Goal: Information Seeking & Learning: Compare options

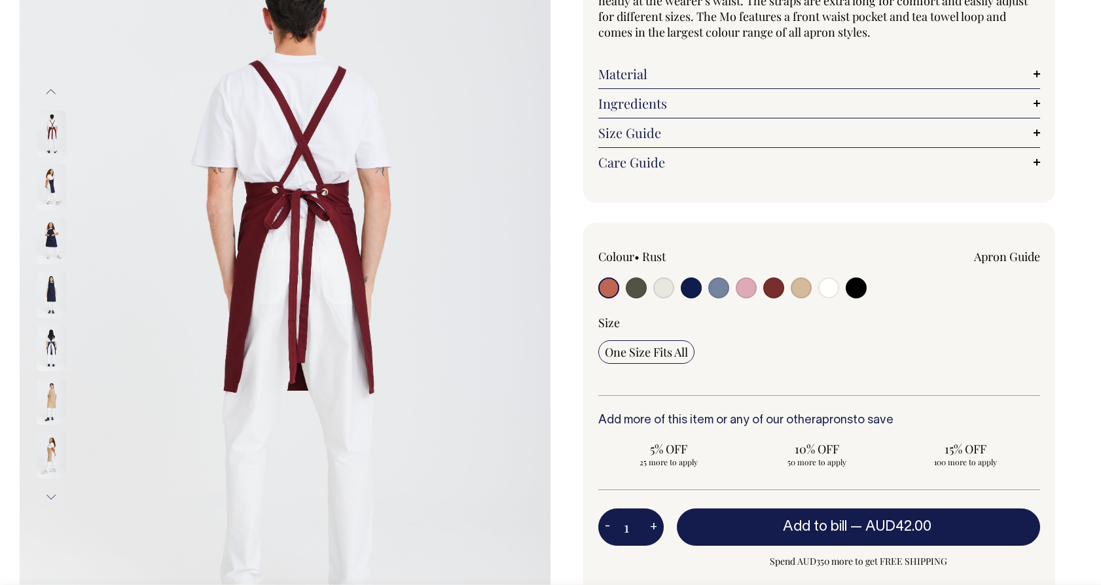
click at [778, 290] on input "radio" at bounding box center [773, 287] width 21 height 21
radio input "true"
select select "Burgundy"
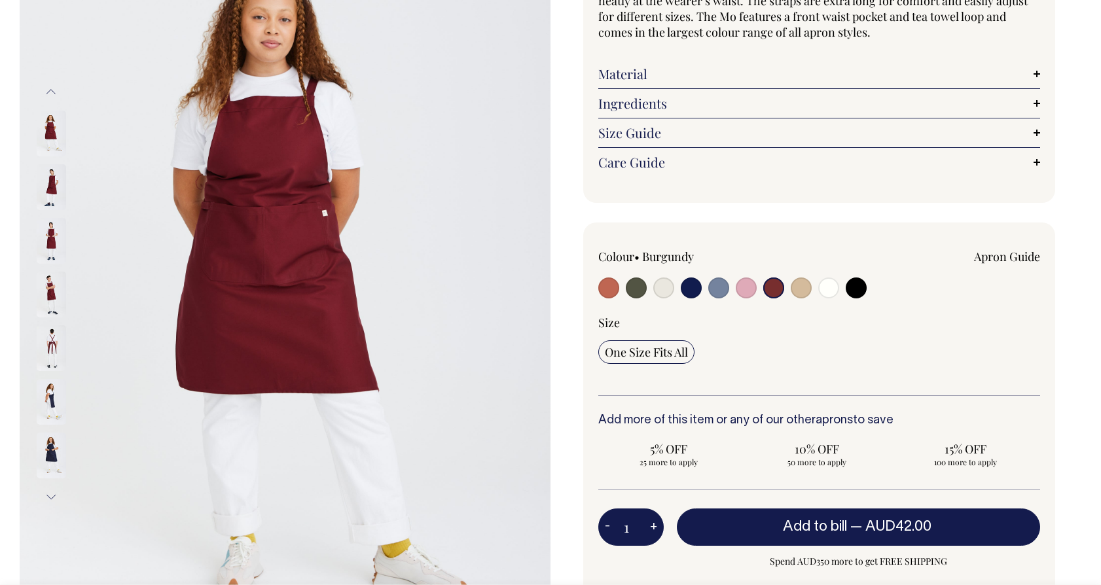
click at [795, 291] on input "radio" at bounding box center [800, 287] width 21 height 21
radio input "true"
select select "Khaki"
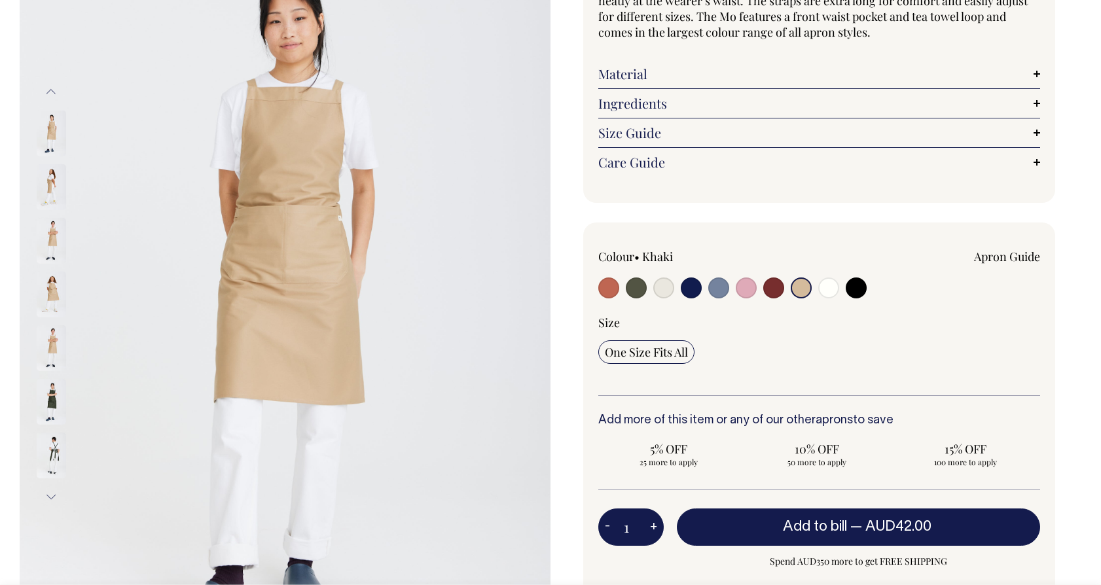
click at [751, 293] on input "radio" at bounding box center [746, 287] width 21 height 21
radio input "true"
select select "Pink"
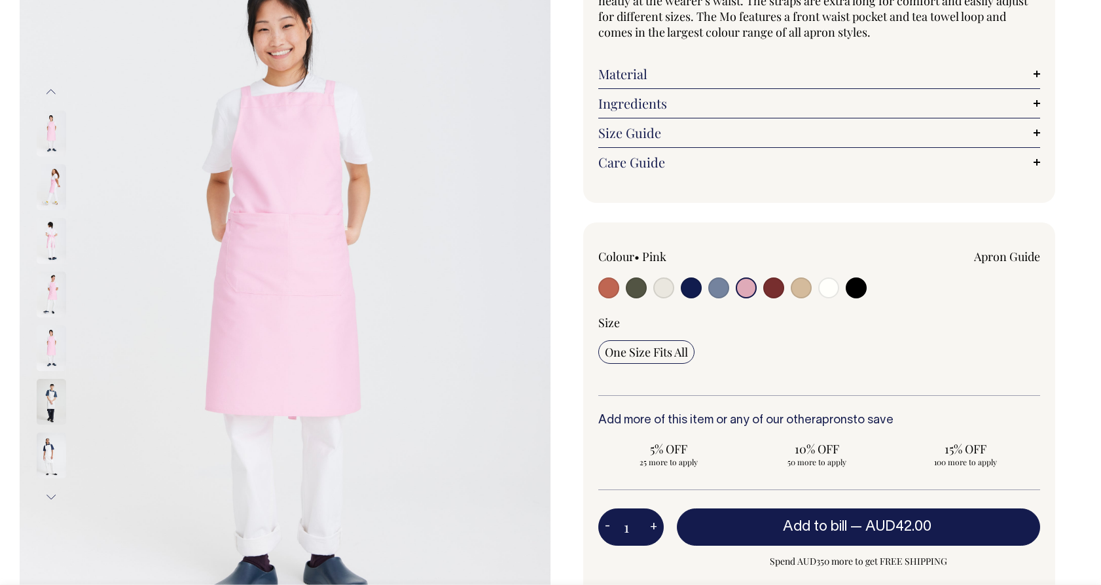
click at [696, 289] on input "radio" at bounding box center [691, 287] width 21 height 21
radio input "true"
select select "Dark Navy"
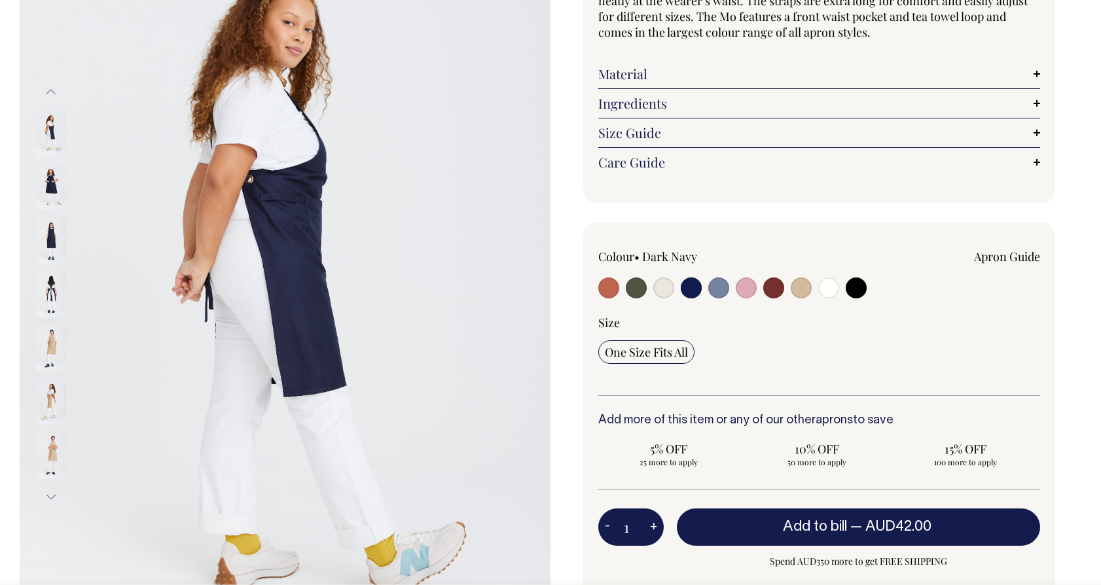
click at [671, 287] on input "radio" at bounding box center [663, 287] width 21 height 21
radio input "true"
select select "Natural"
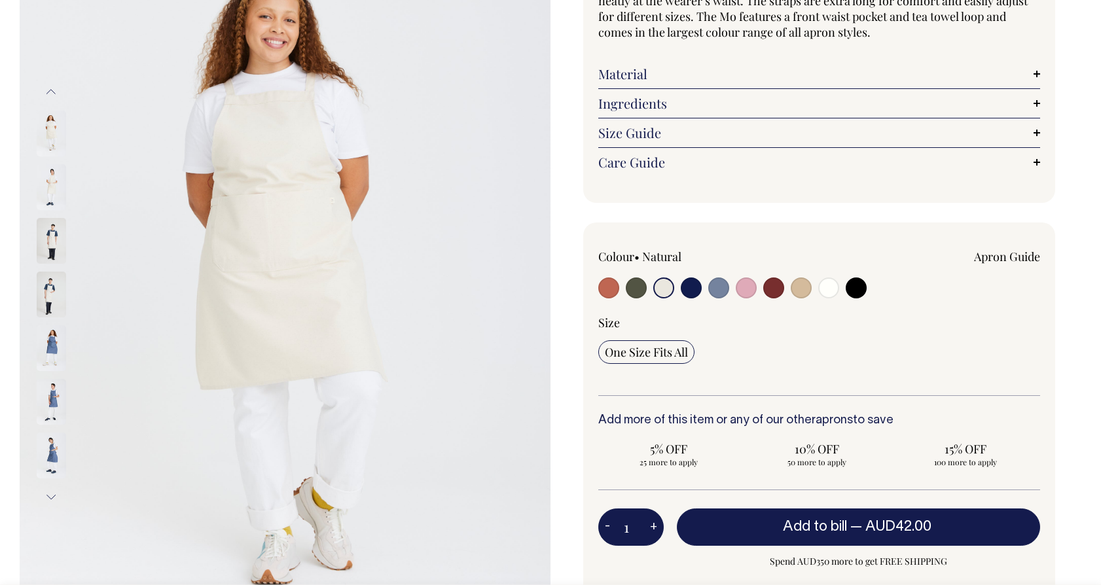
click at [775, 293] on input "radio" at bounding box center [773, 287] width 21 height 21
radio input "true"
select select "Burgundy"
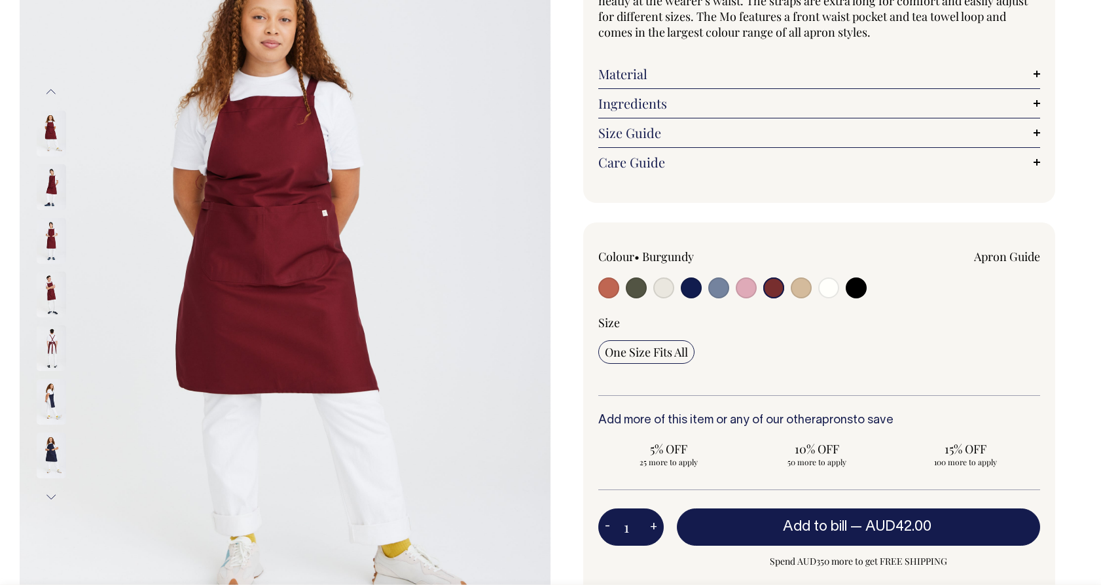
click at [637, 287] on input "radio" at bounding box center [636, 287] width 21 height 21
radio input "true"
select select "Olive"
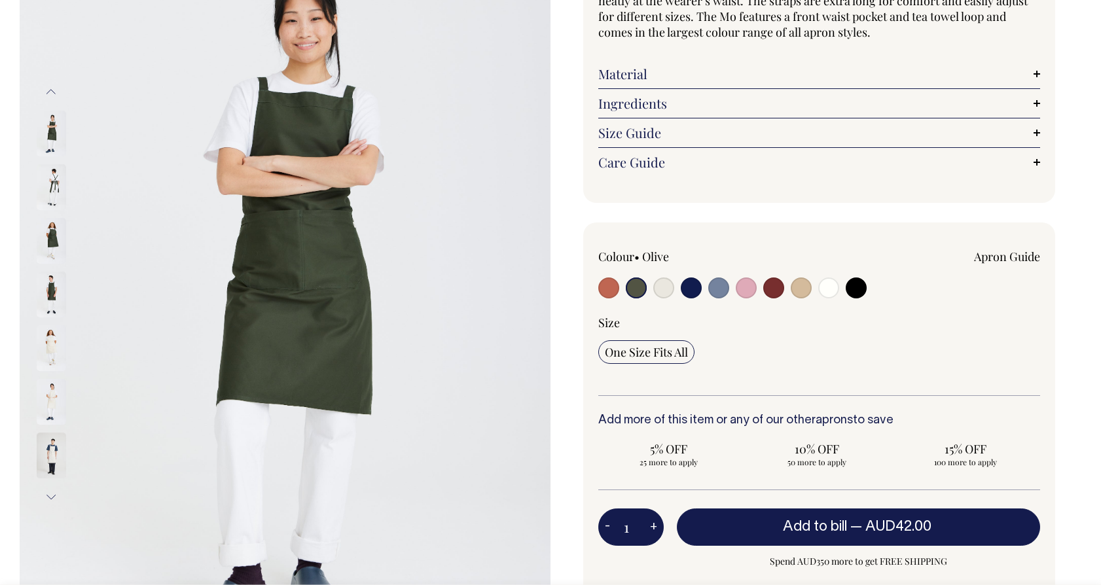
click at [620, 287] on div at bounding box center [686, 289] width 177 height 24
click at [611, 287] on input "radio" at bounding box center [608, 287] width 21 height 21
radio input "true"
select select "Rust"
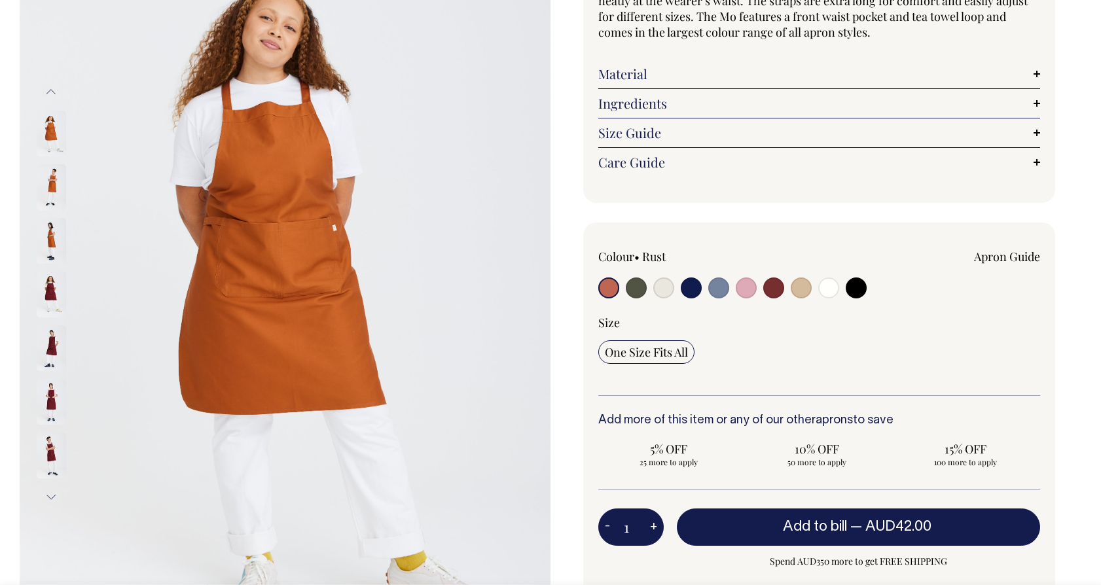
click at [666, 293] on input "radio" at bounding box center [663, 287] width 21 height 21
radio input "true"
select select "Natural"
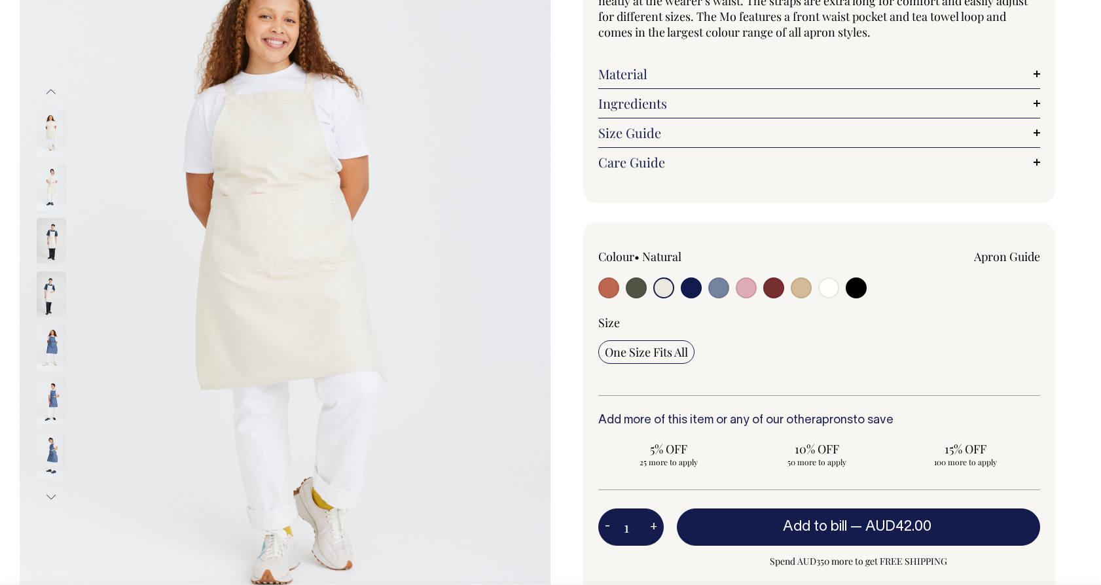
click at [859, 291] on input "radio" at bounding box center [855, 287] width 21 height 21
radio input "true"
select select "Black"
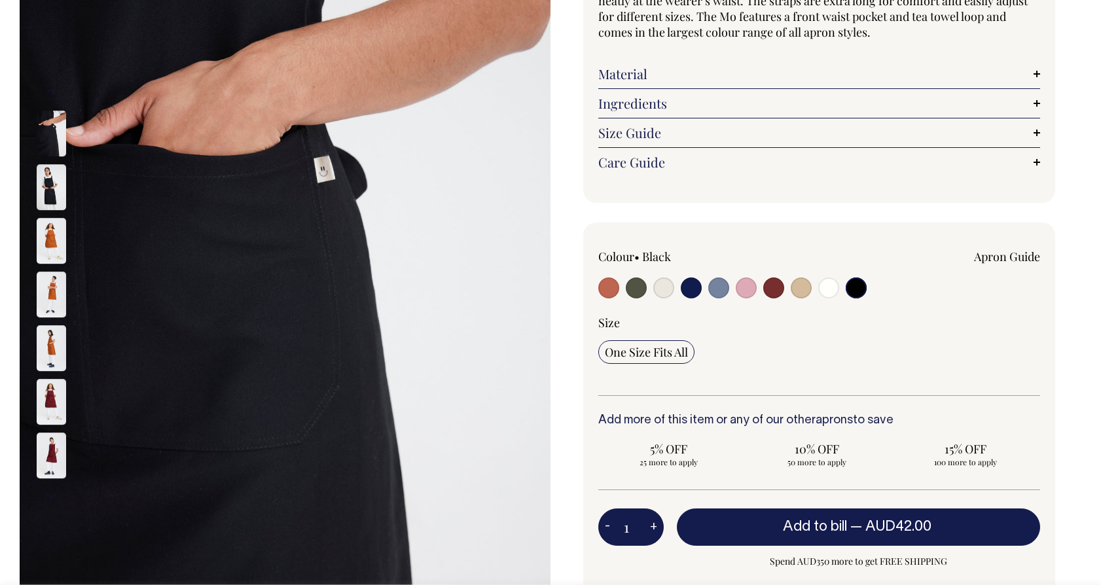
click at [664, 289] on input "radio" at bounding box center [663, 287] width 21 height 21
radio input "true"
select select "Natural"
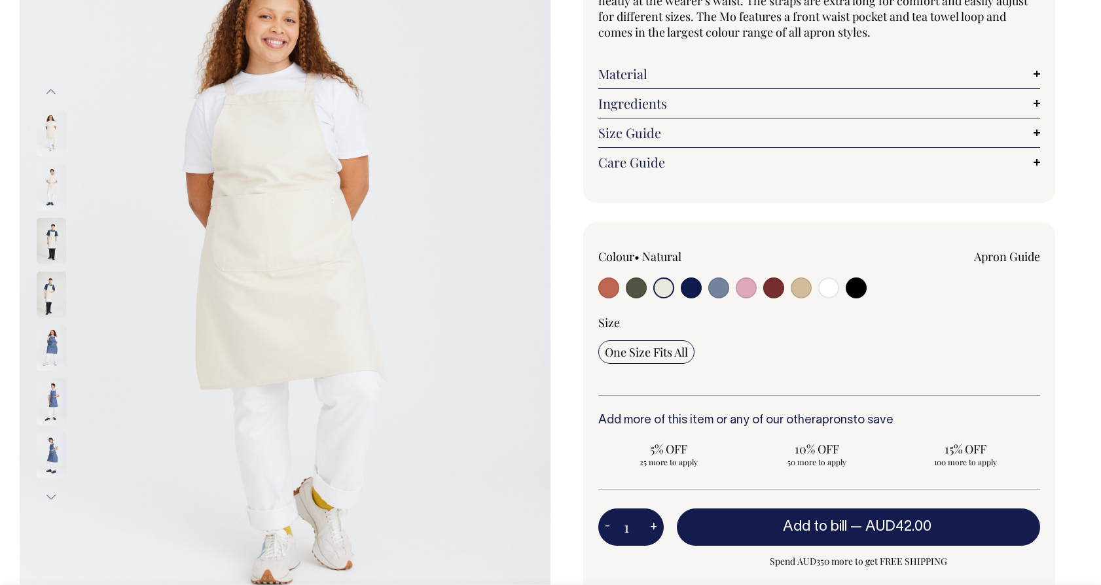
click at [823, 285] on input "radio" at bounding box center [828, 287] width 21 height 21
radio input "true"
select select "Off-White"
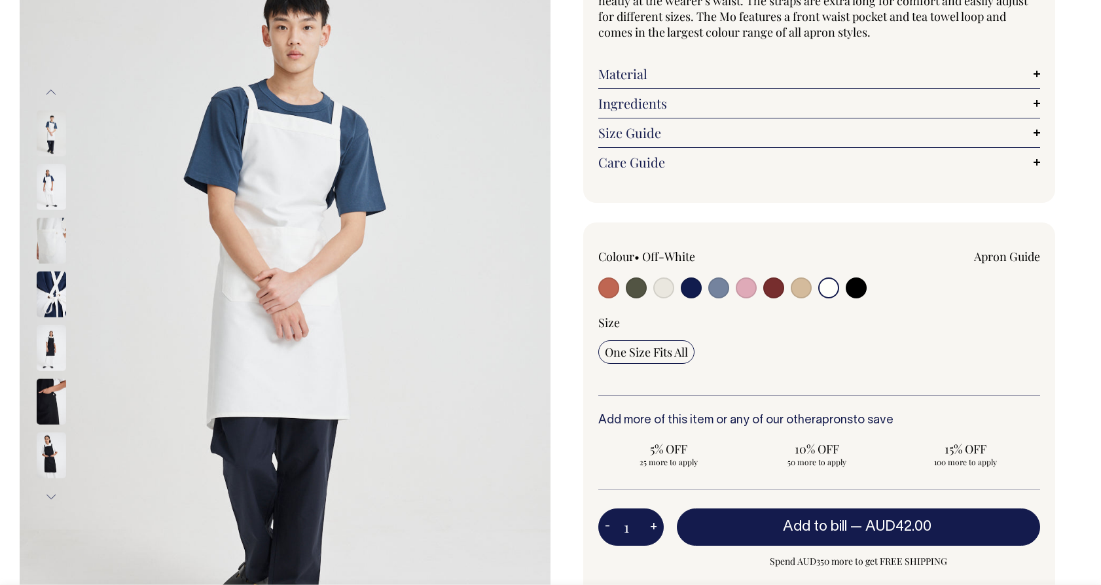
click at [712, 293] on input "radio" at bounding box center [718, 287] width 21 height 21
radio input "true"
select select "Blue/Grey"
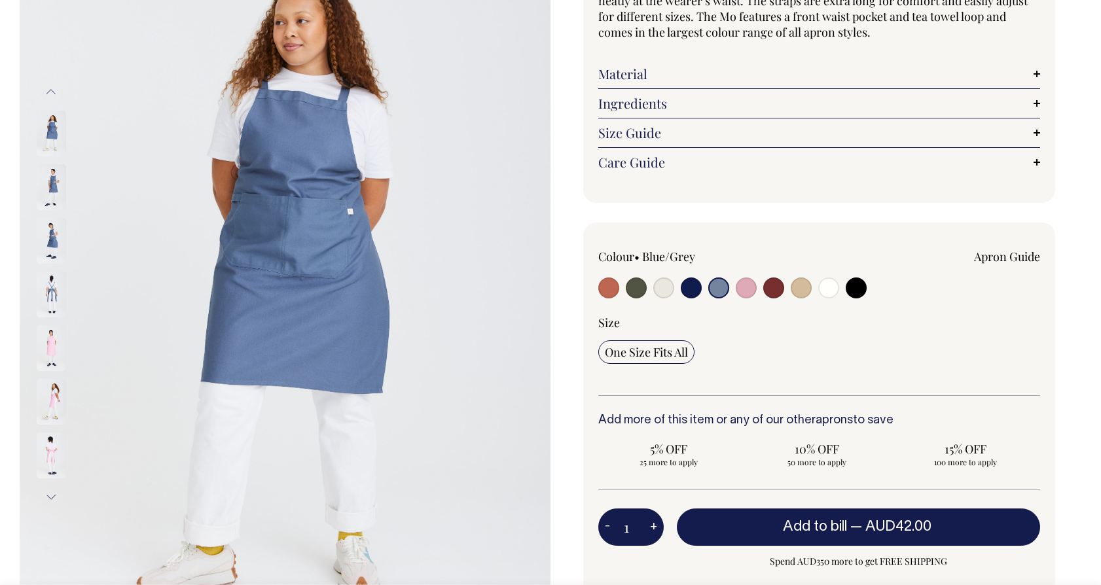
click at [633, 287] on input "radio" at bounding box center [636, 287] width 21 height 21
radio input "true"
select select "Olive"
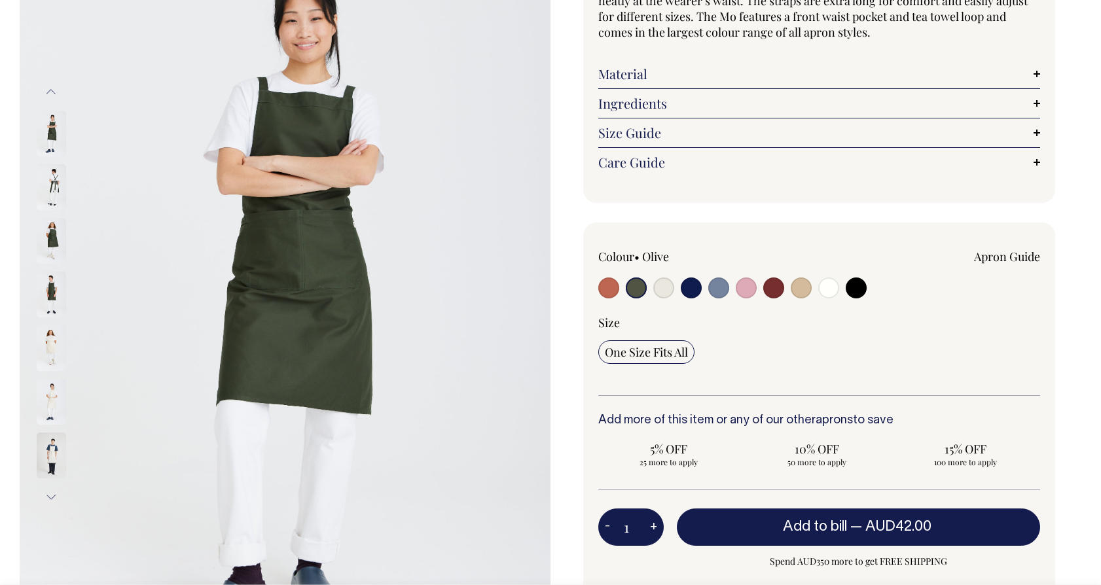
click at [58, 198] on img at bounding box center [51, 187] width 29 height 46
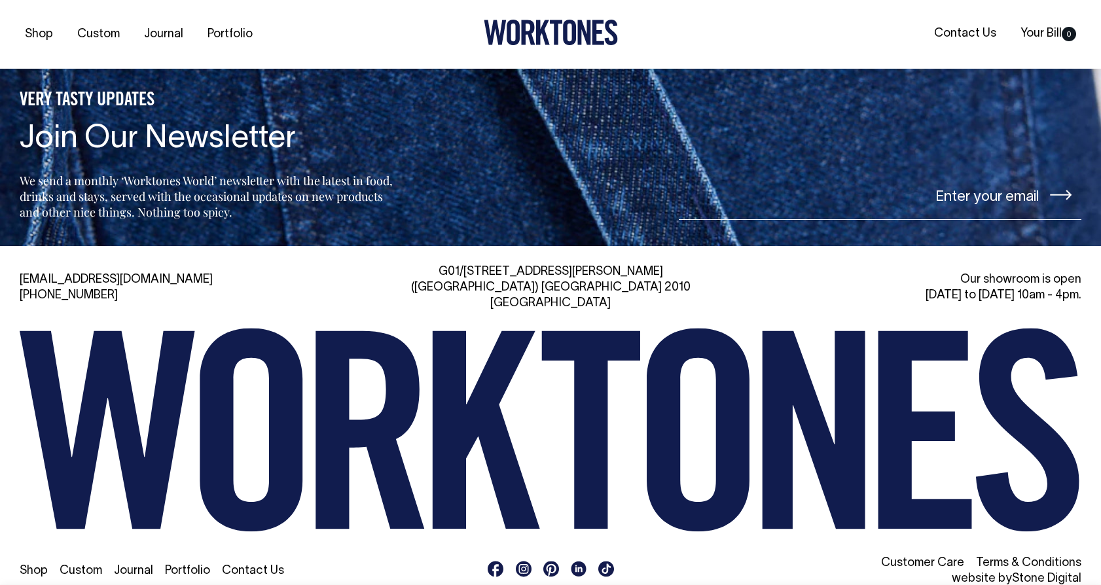
scroll to position [2129, 0]
